Goal: Find contact information: Find contact information

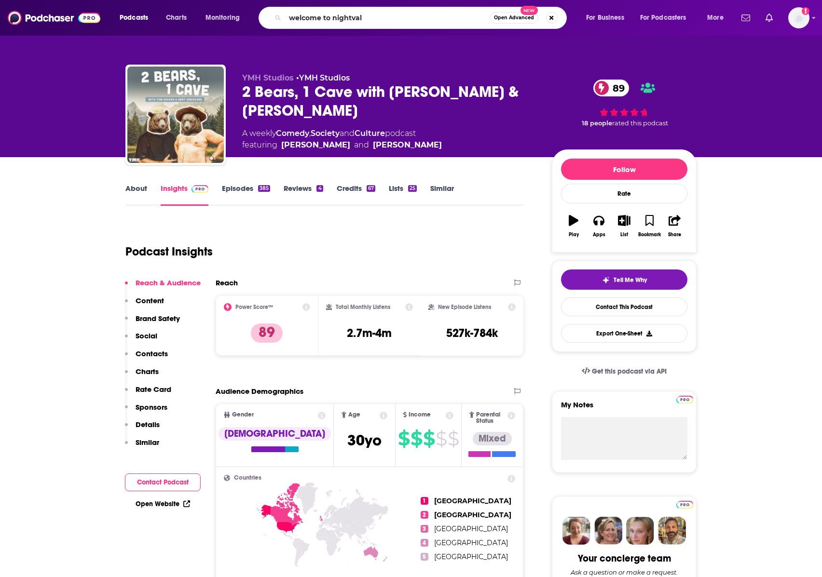
type input "welcome to nightvale"
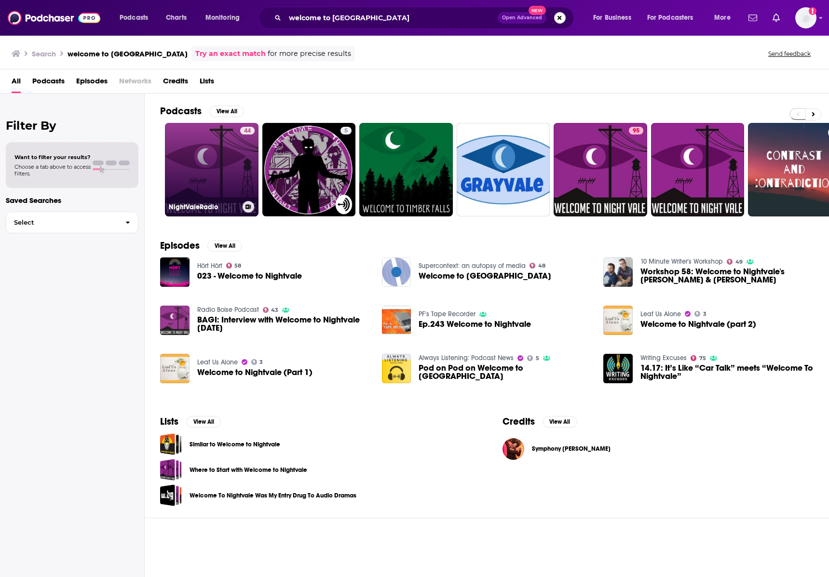
click at [218, 151] on link "44 NightValeRadio" at bounding box center [212, 170] width 94 height 94
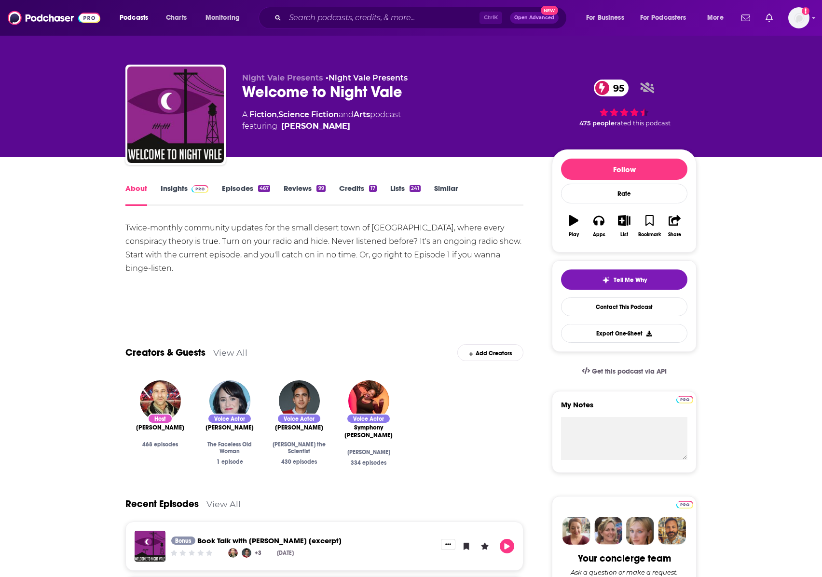
click at [171, 190] on link "Insights" at bounding box center [185, 195] width 48 height 22
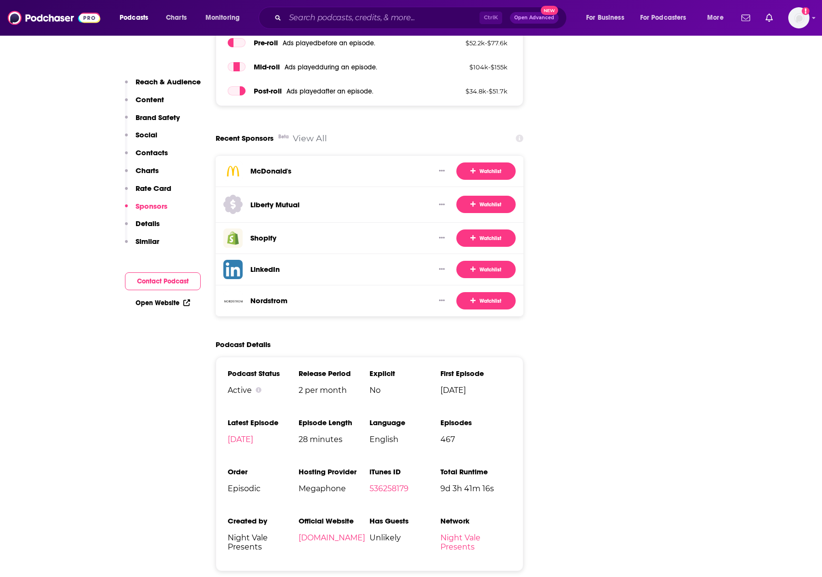
scroll to position [1880, 0]
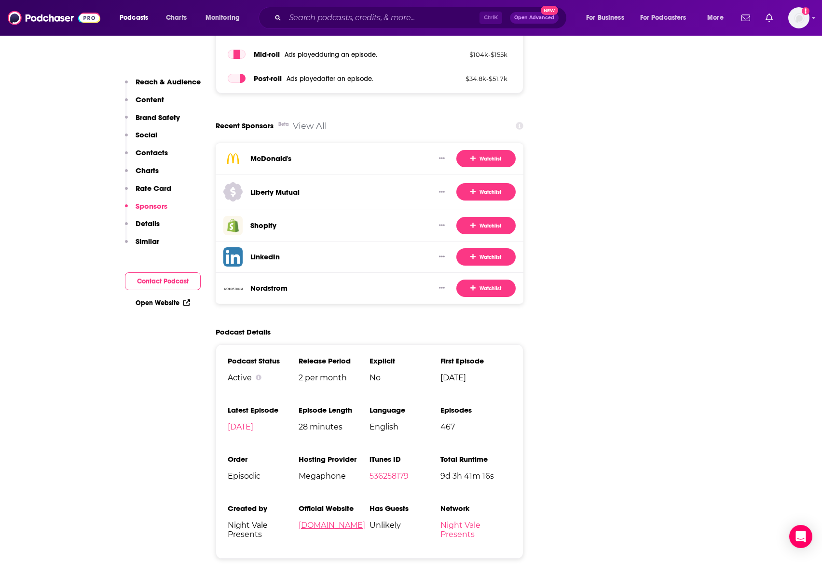
click at [365, 521] on link "welcometonightvale.com" at bounding box center [331, 525] width 67 height 9
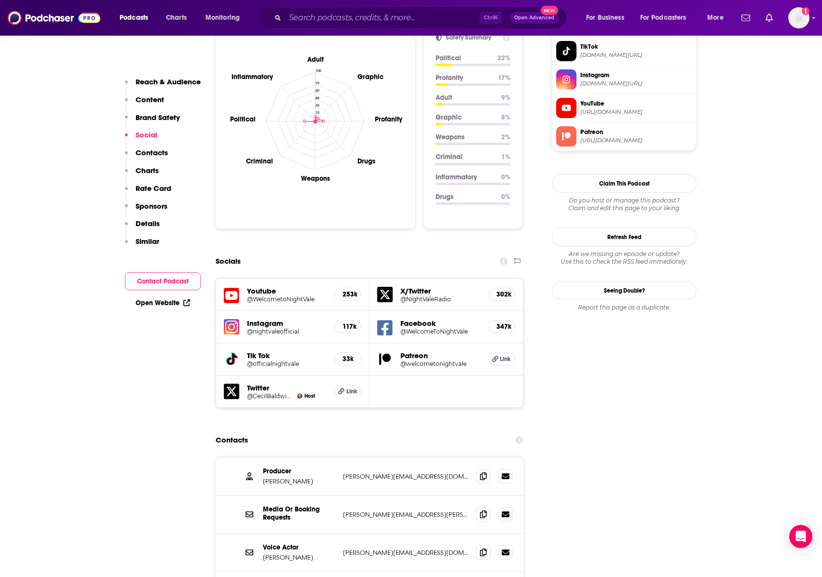
scroll to position [1012, 0]
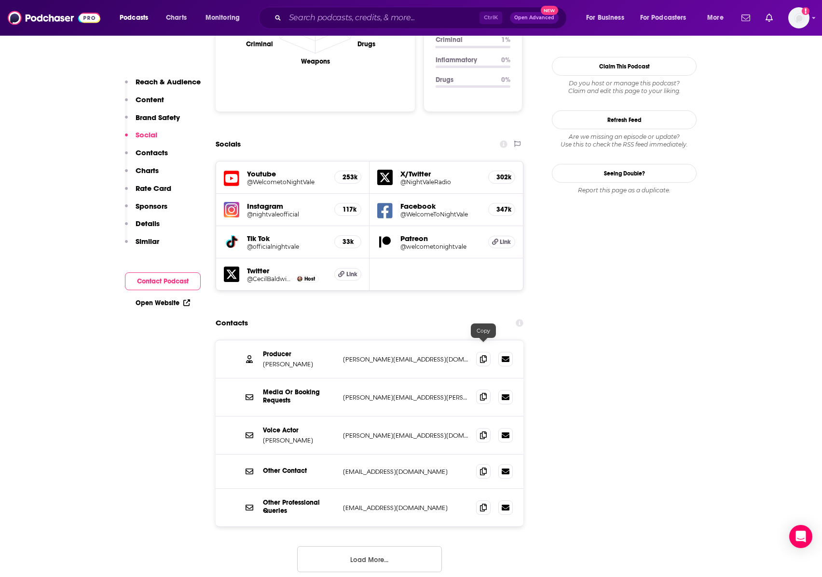
click at [482, 390] on span at bounding box center [483, 397] width 14 height 14
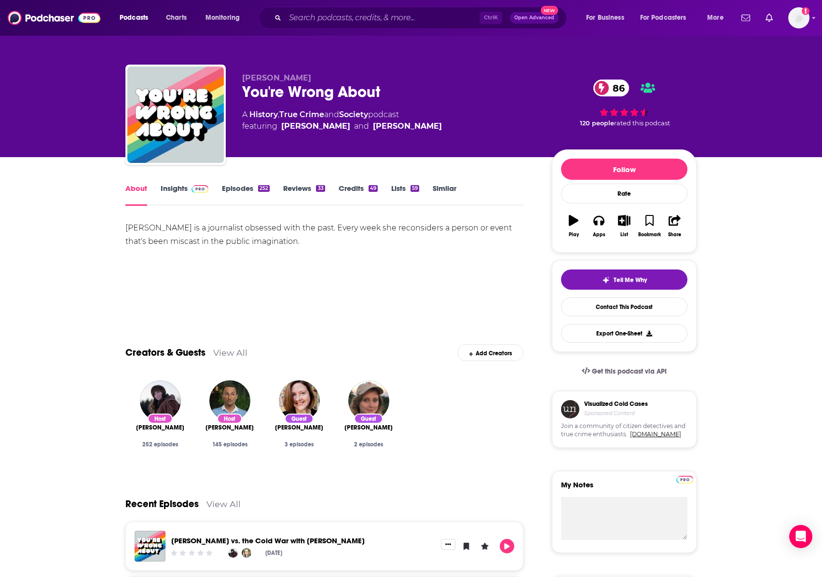
click at [171, 189] on link "Insights" at bounding box center [185, 195] width 48 height 22
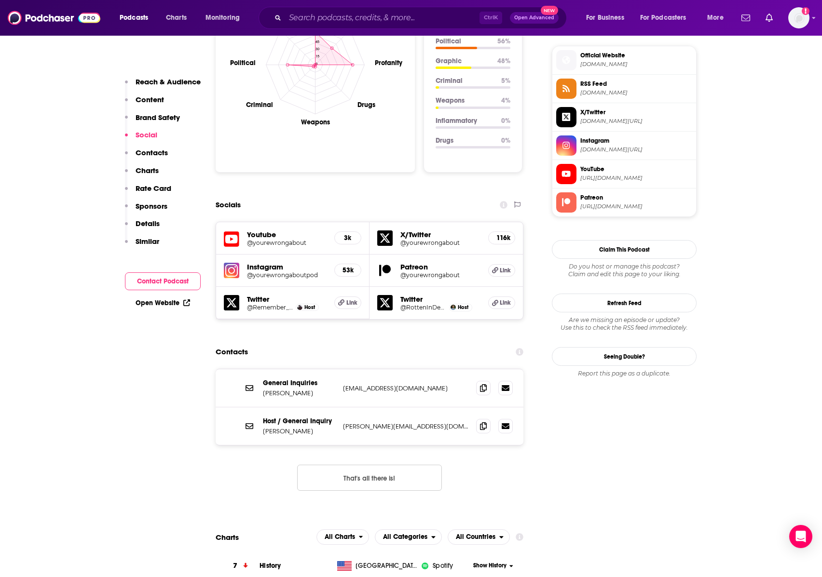
scroll to position [1012, 0]
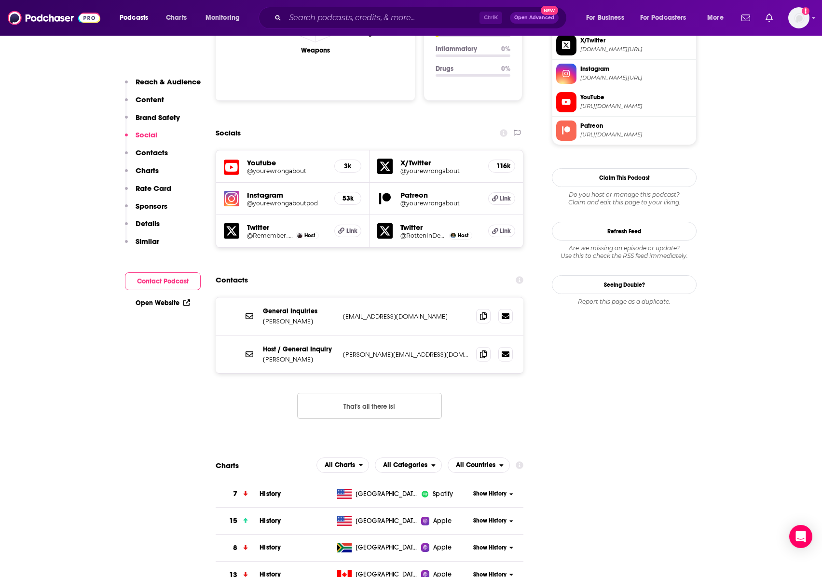
click at [349, 393] on button "That's all there is!" at bounding box center [369, 406] width 145 height 26
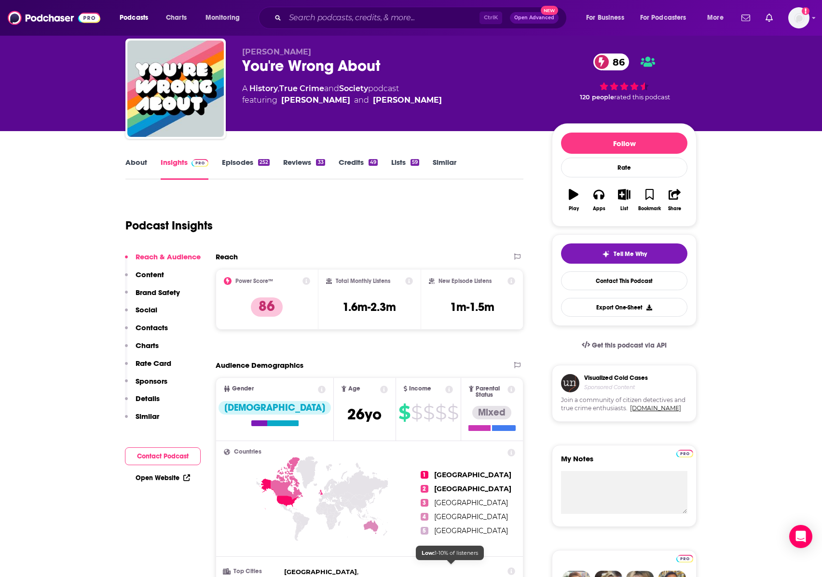
scroll to position [0, 0]
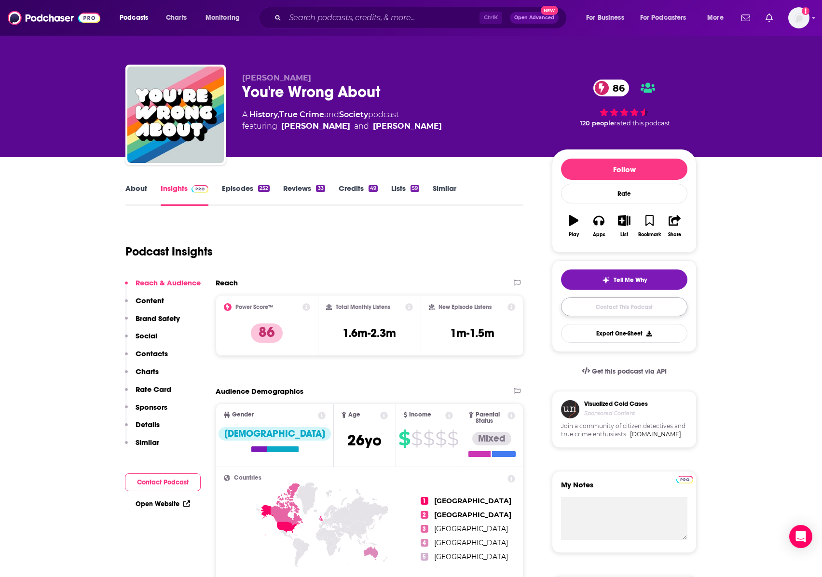
click at [622, 310] on link "Contact This Podcast" at bounding box center [624, 306] width 126 height 19
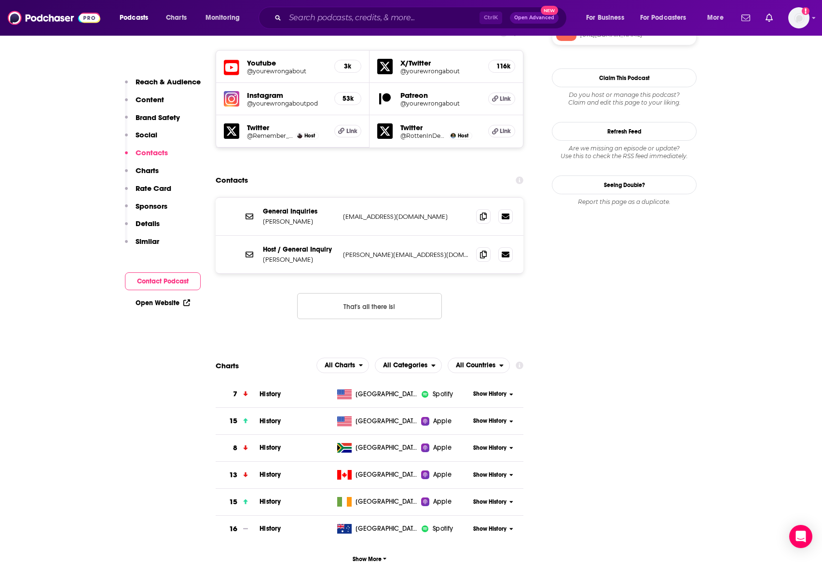
scroll to position [1090, 0]
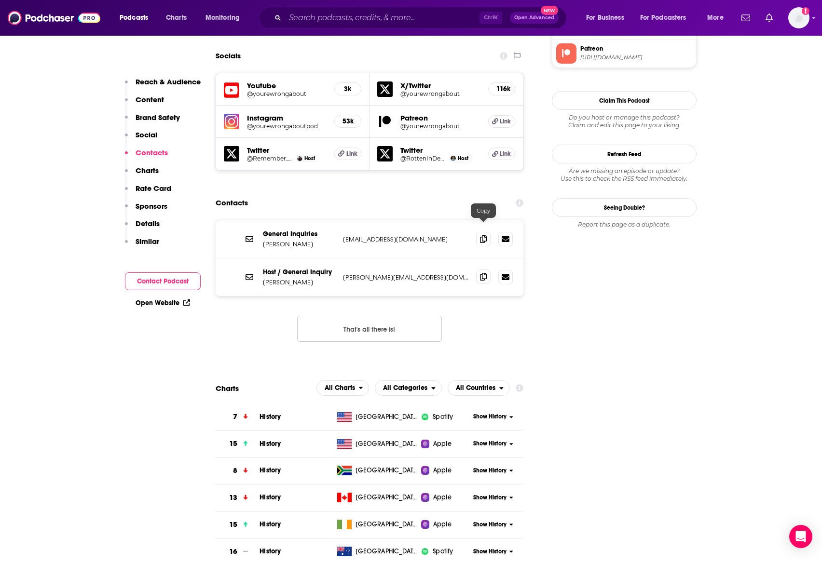
click at [481, 273] on icon at bounding box center [483, 277] width 7 height 8
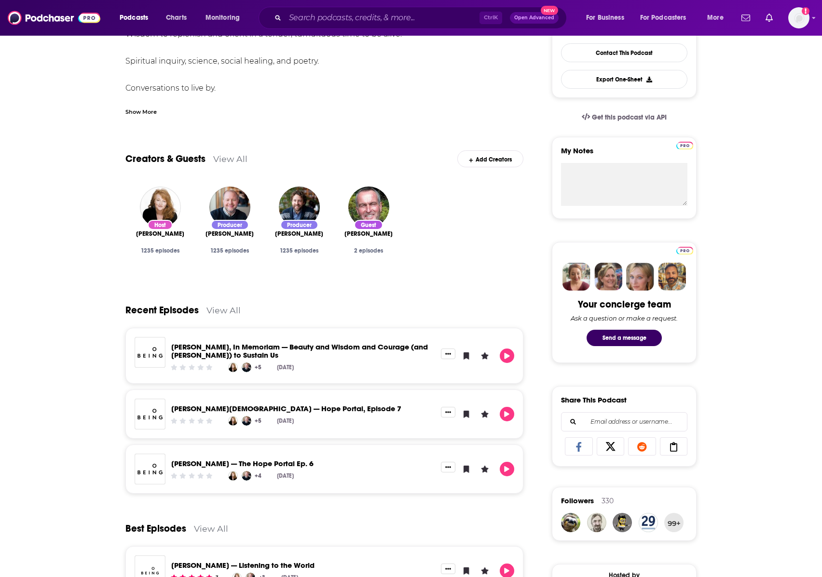
scroll to position [337, 0]
